Goal: Task Accomplishment & Management: Use online tool/utility

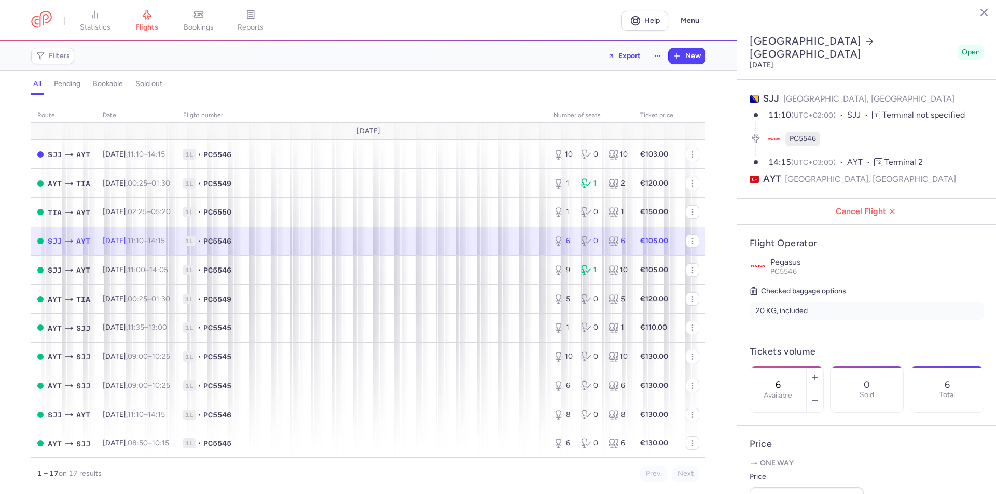
select select "days"
click at [977, 15] on icon "button" at bounding box center [976, 12] width 10 height 10
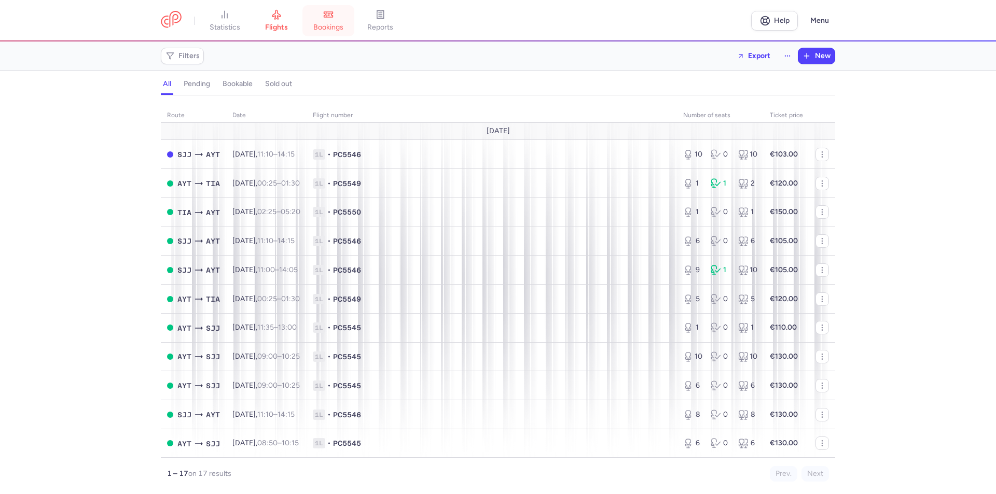
click at [330, 24] on span "bookings" at bounding box center [328, 27] width 30 height 9
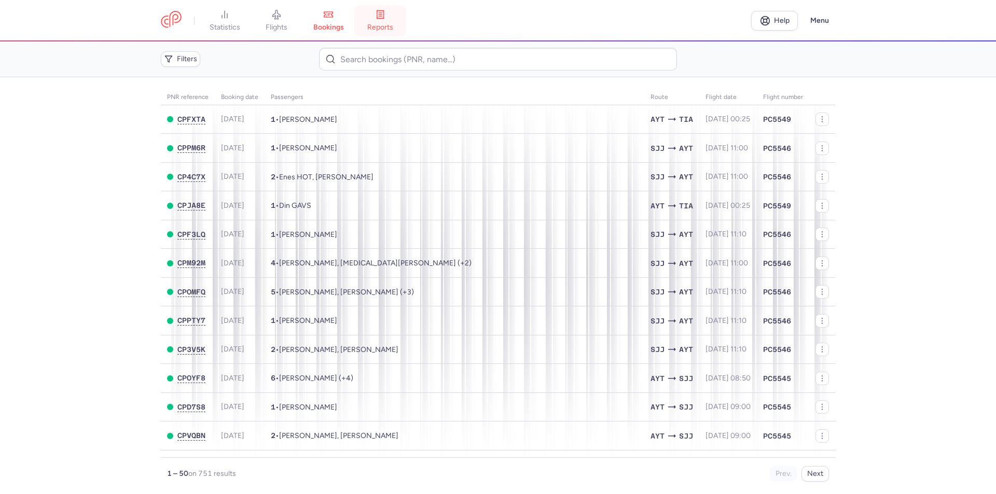
click at [385, 17] on icon at bounding box center [380, 14] width 10 height 10
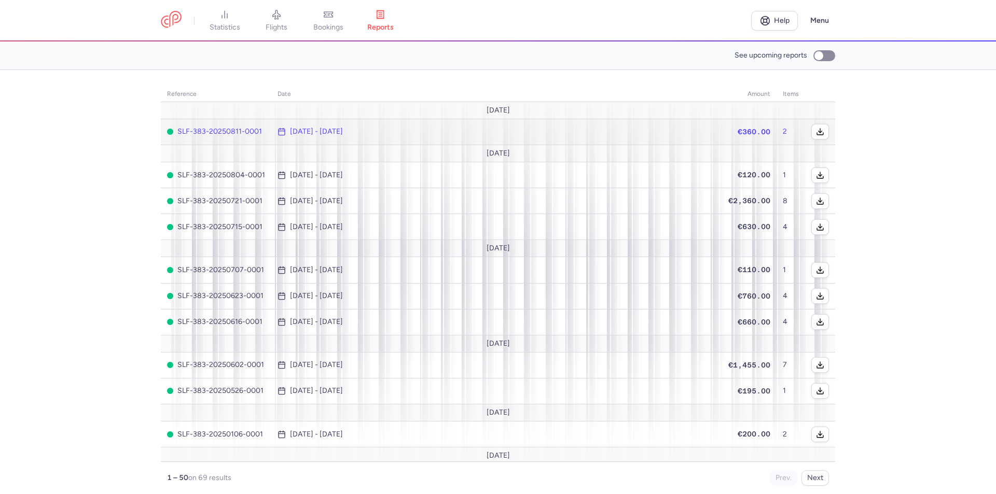
click at [291, 137] on td "[DATE] - [DATE]" at bounding box center [494, 132] width 446 height 26
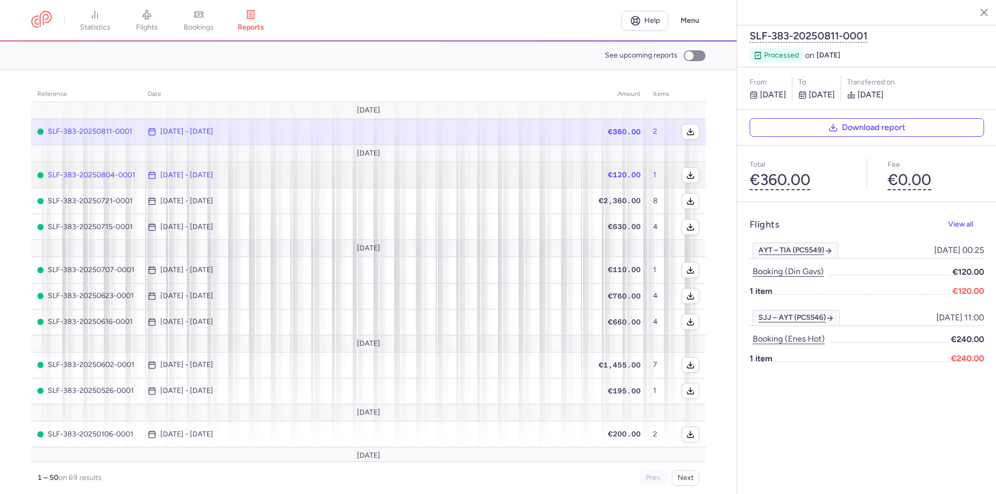
click at [571, 178] on span "[DATE] - [DATE]" at bounding box center [365, 175] width 434 height 8
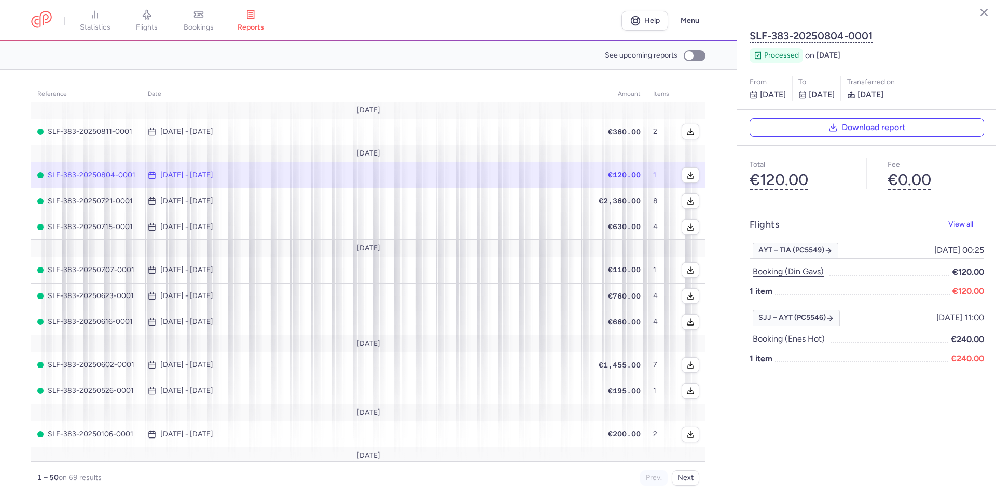
click at [543, 179] on span "[DATE] - [DATE]" at bounding box center [365, 175] width 434 height 8
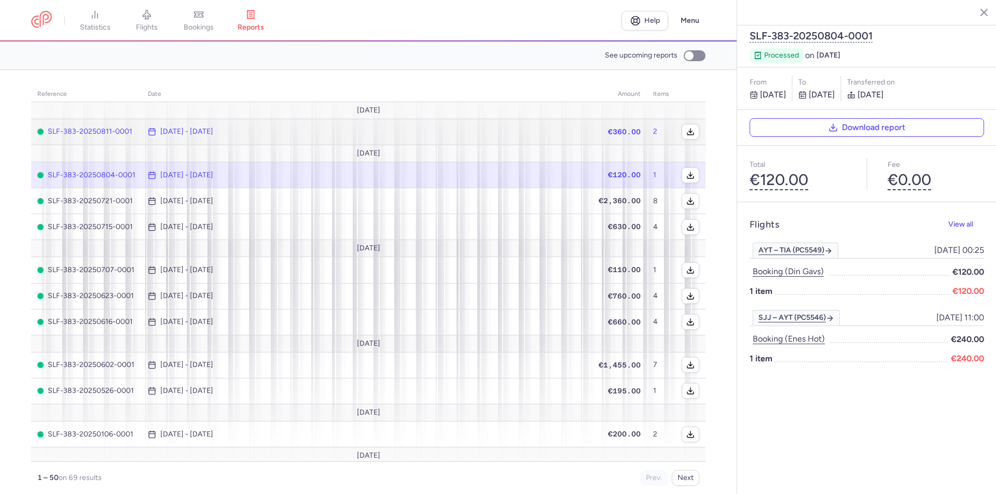
click at [588, 136] on td "€360.00" at bounding box center [617, 132] width 59 height 26
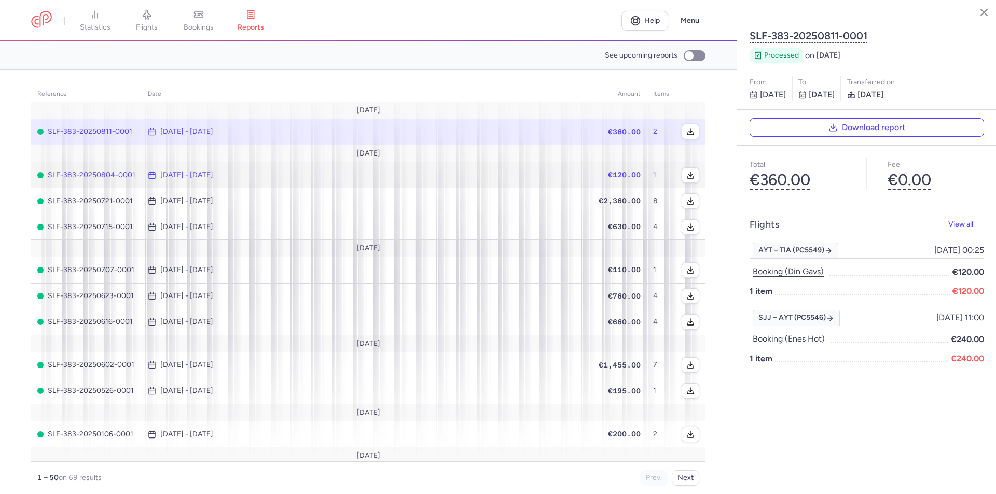
click at [588, 175] on td "€120.00" at bounding box center [617, 175] width 59 height 26
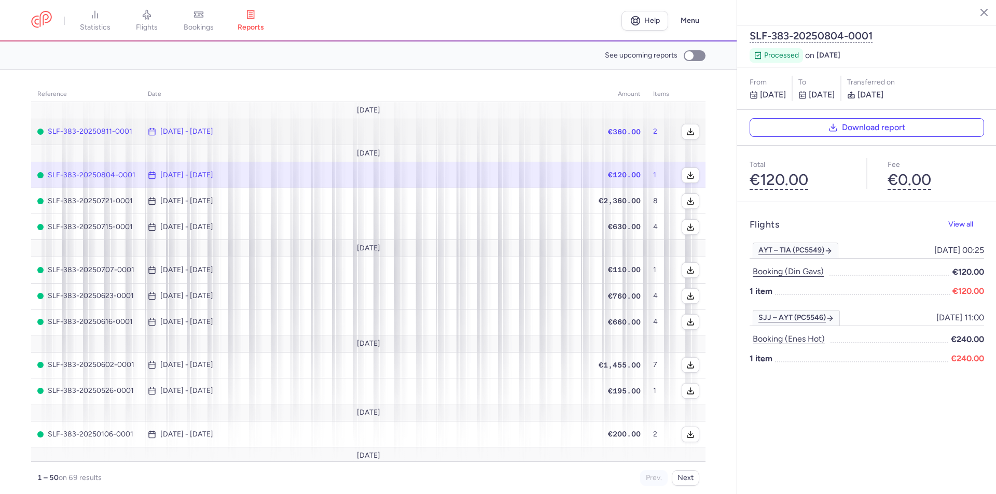
click at [588, 132] on td "€360.00" at bounding box center [617, 132] width 59 height 26
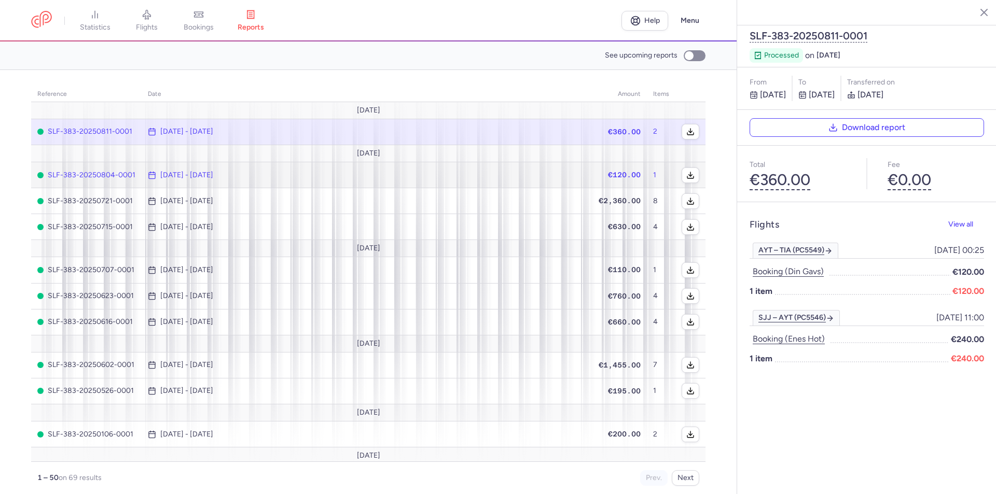
click at [556, 174] on span "[DATE] - [DATE]" at bounding box center [365, 175] width 434 height 8
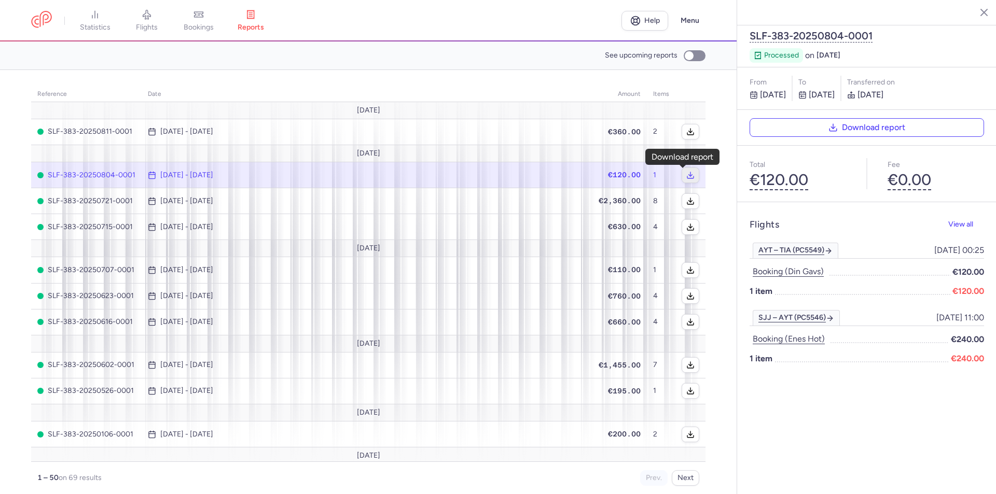
click at [687, 178] on icon "button" at bounding box center [690, 177] width 6 height 2
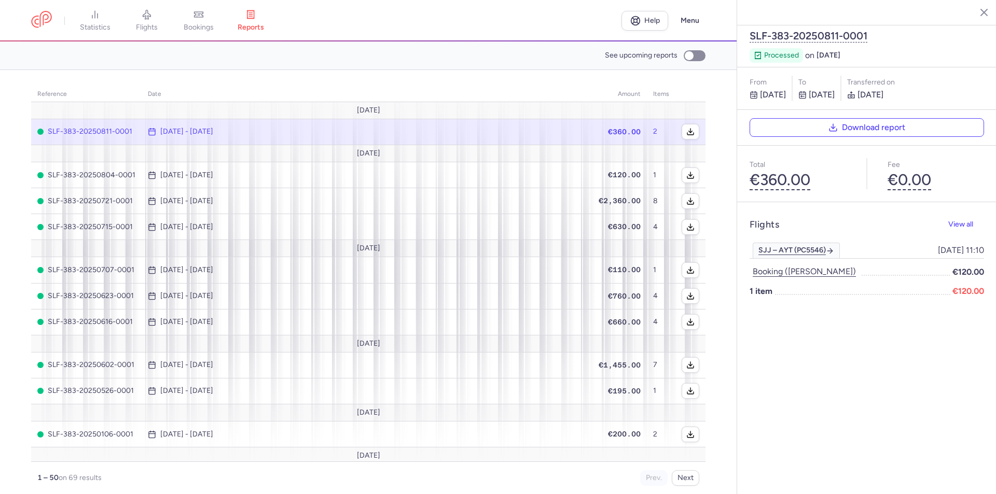
click at [976, 9] on icon "button" at bounding box center [975, 12] width 10 height 10
